Goal: Register for event/course

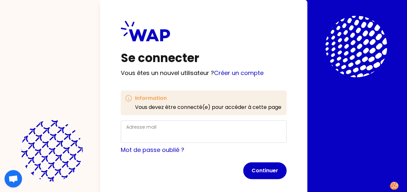
click at [145, 130] on div "Adresse mail" at bounding box center [203, 131] width 155 height 17
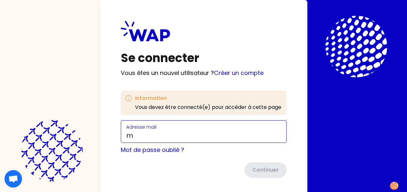
type input "[PERSON_NAME][EMAIL_ADDRESS][DOMAIN_NAME]"
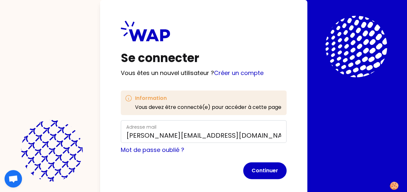
click at [261, 162] on form "Adresse mail [PERSON_NAME][EMAIL_ADDRESS][DOMAIN_NAME] Mot de passe oublié ? Co…" at bounding box center [204, 149] width 166 height 59
click at [232, 73] on link "Créer un compte" at bounding box center [239, 73] width 50 height 8
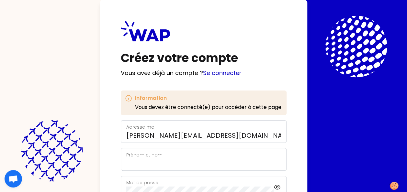
click at [151, 152] on label "Prénom et nom" at bounding box center [144, 155] width 36 height 6
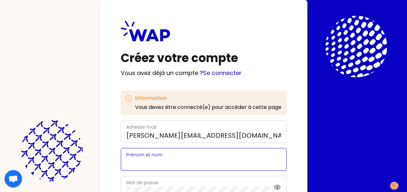
click at [151, 159] on input "Prénom et nom" at bounding box center [203, 163] width 155 height 9
type input "[PERSON_NAME]"
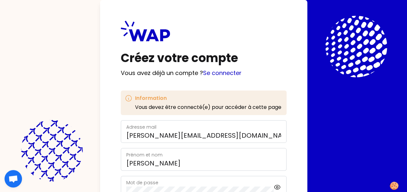
click at [144, 182] on label "Mot de passe" at bounding box center [142, 183] width 32 height 6
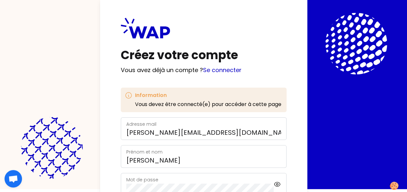
click at [89, 179] on div "Créez votre compte Vous avez déjà un compte ? Se connecter Information Vous dev…" at bounding box center [203, 93] width 407 height 192
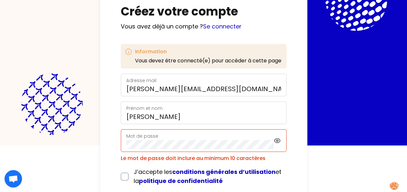
scroll to position [51, 0]
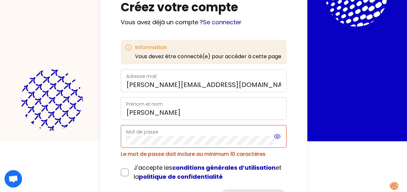
click at [277, 137] on icon at bounding box center [278, 137] width 2 height 2
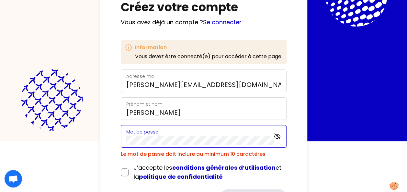
click at [124, 139] on div "Mot de passe" at bounding box center [204, 136] width 166 height 23
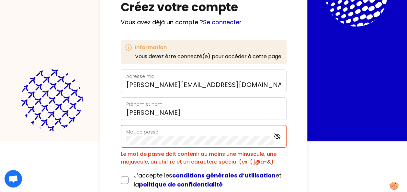
click at [329, 142] on html "Créez votre compte Vous avez déjà un compte ? Se connecter Information Vous dev…" at bounding box center [203, 45] width 407 height 192
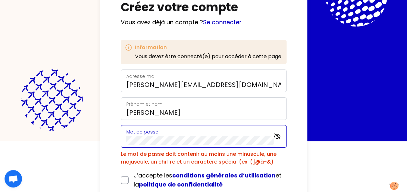
click at [124, 137] on div "Mot de passe" at bounding box center [204, 136] width 166 height 23
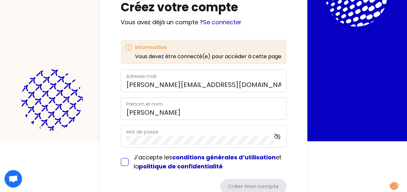
click at [123, 159] on input "checkbox" at bounding box center [125, 162] width 8 height 8
checkbox input "true"
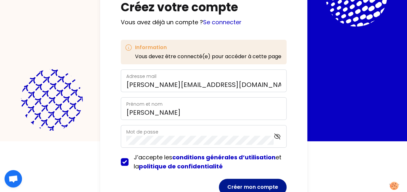
click at [259, 187] on button "Créer mon compte" at bounding box center [253, 187] width 68 height 17
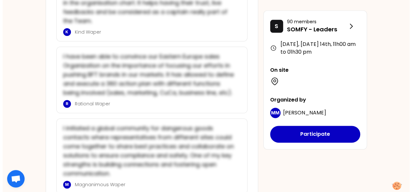
scroll to position [1606, 0]
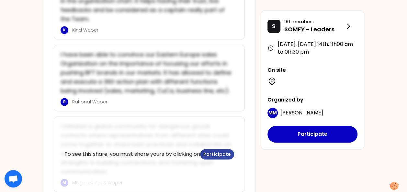
click at [221, 152] on button "Participate" at bounding box center [217, 154] width 34 height 10
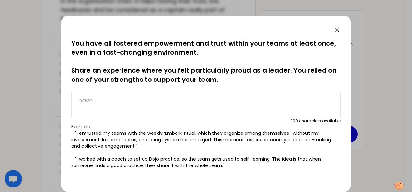
click at [337, 31] on icon at bounding box center [337, 30] width 8 height 8
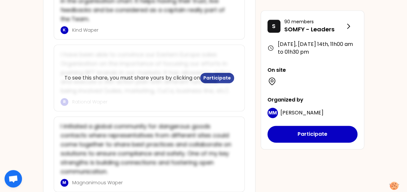
click at [217, 73] on button "Participate" at bounding box center [217, 78] width 34 height 10
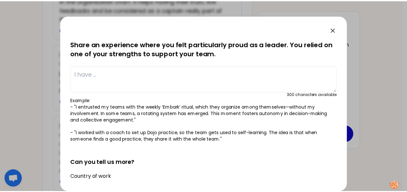
scroll to position [28, 0]
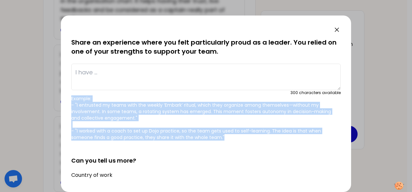
drag, startPoint x: 71, startPoint y: 98, endPoint x: 221, endPoint y: 137, distance: 155.5
click at [221, 137] on div "saved You have all fostered empowerment and trust within your teams at least on…" at bounding box center [206, 104] width 290 height 177
drag, startPoint x: 221, startPoint y: 137, endPoint x: 216, endPoint y: 137, distance: 5.5
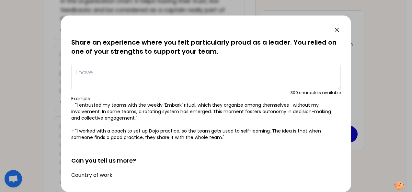
drag, startPoint x: 216, startPoint y: 137, endPoint x: 190, endPoint y: 154, distance: 31.3
click at [190, 154] on h2 "Can you tell us more?" at bounding box center [205, 155] width 269 height 19
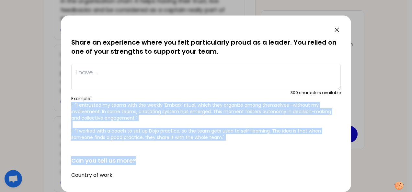
drag, startPoint x: 307, startPoint y: 0, endPoint x: 230, endPoint y: 142, distance: 161.3
click at [230, 142] on form "saved You have all fostered empowerment and trust within your teams at least on…" at bounding box center [205, 161] width 269 height 301
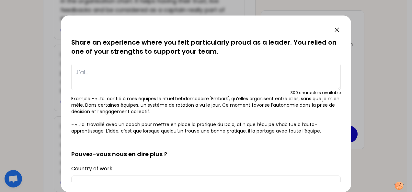
click at [380, 67] on div at bounding box center [206, 96] width 412 height 192
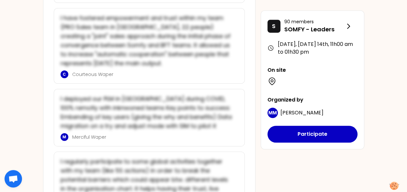
scroll to position [1416, 0]
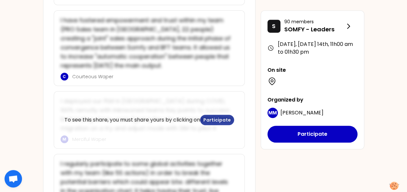
click at [216, 115] on button "Participate" at bounding box center [217, 120] width 34 height 10
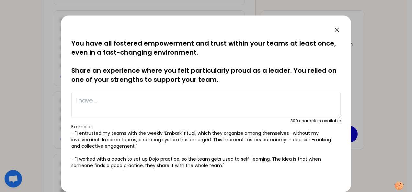
click at [336, 29] on icon at bounding box center [337, 30] width 8 height 8
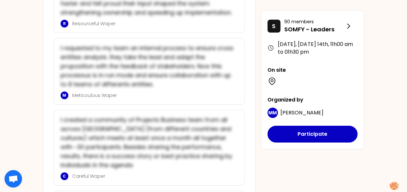
scroll to position [979, 0]
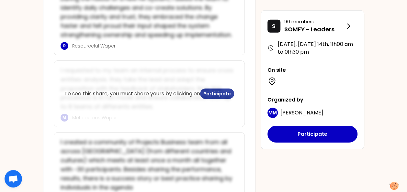
click at [212, 93] on button "Participate" at bounding box center [217, 94] width 34 height 10
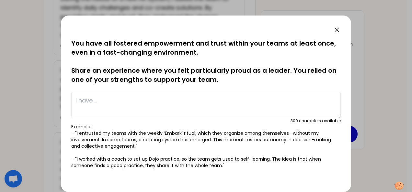
click at [339, 30] on icon at bounding box center [337, 30] width 8 height 8
